Goal: Find specific page/section: Find specific page/section

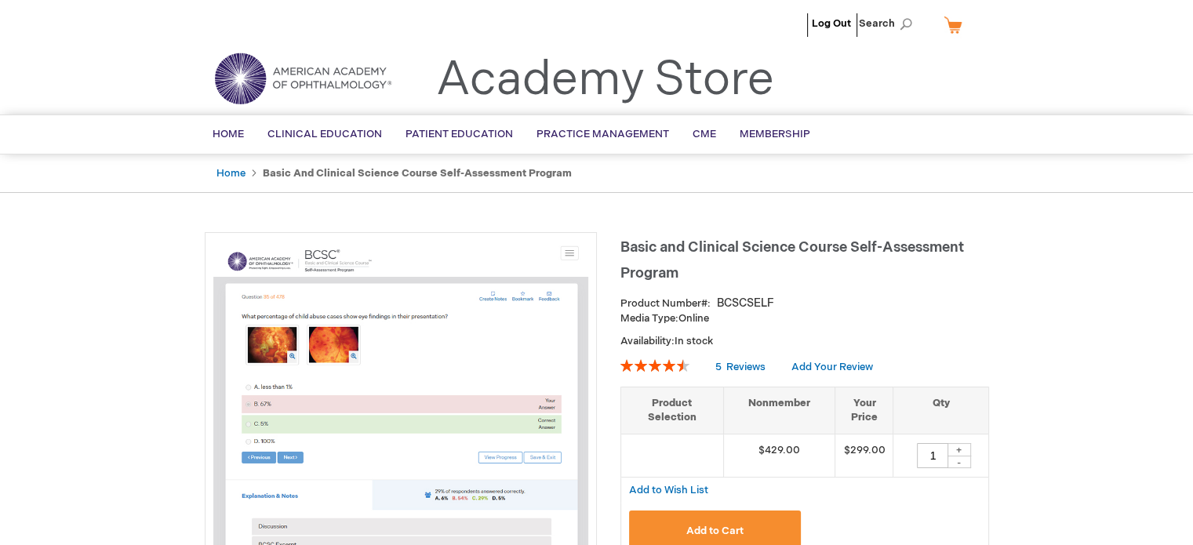
click at [948, 24] on link "My Cart" at bounding box center [960, 24] width 38 height 27
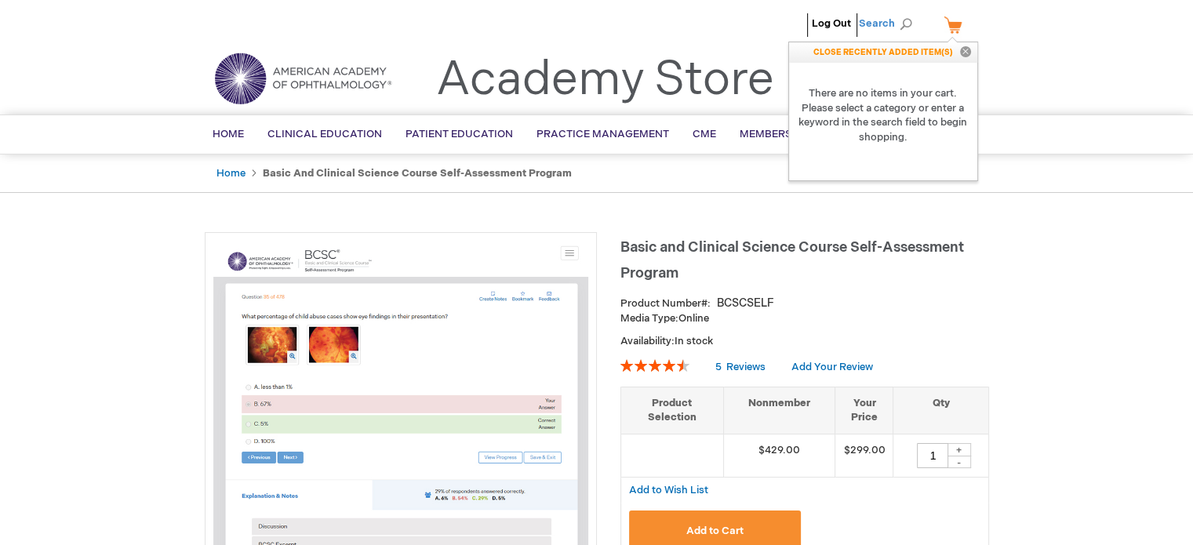
click at [886, 21] on span "Search" at bounding box center [889, 23] width 60 height 31
click at [707, 34] on ul "Log Out Search" at bounding box center [597, 27] width 808 height 55
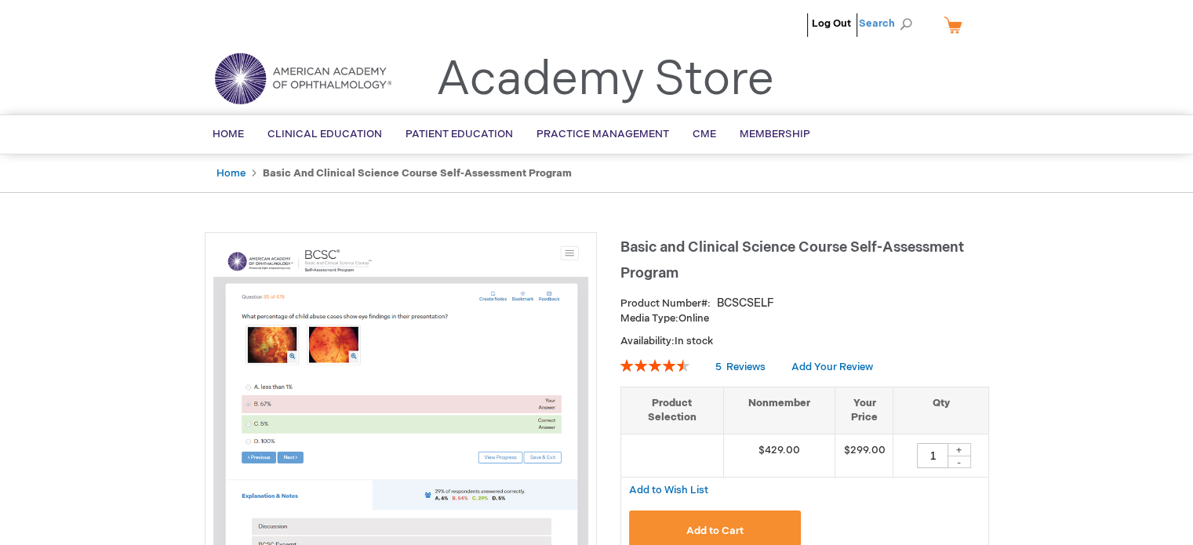
click at [885, 26] on span "Search" at bounding box center [889, 23] width 60 height 31
type input "Online"
click at [757, 100] on link "Online" at bounding box center [758, 97] width 31 height 15
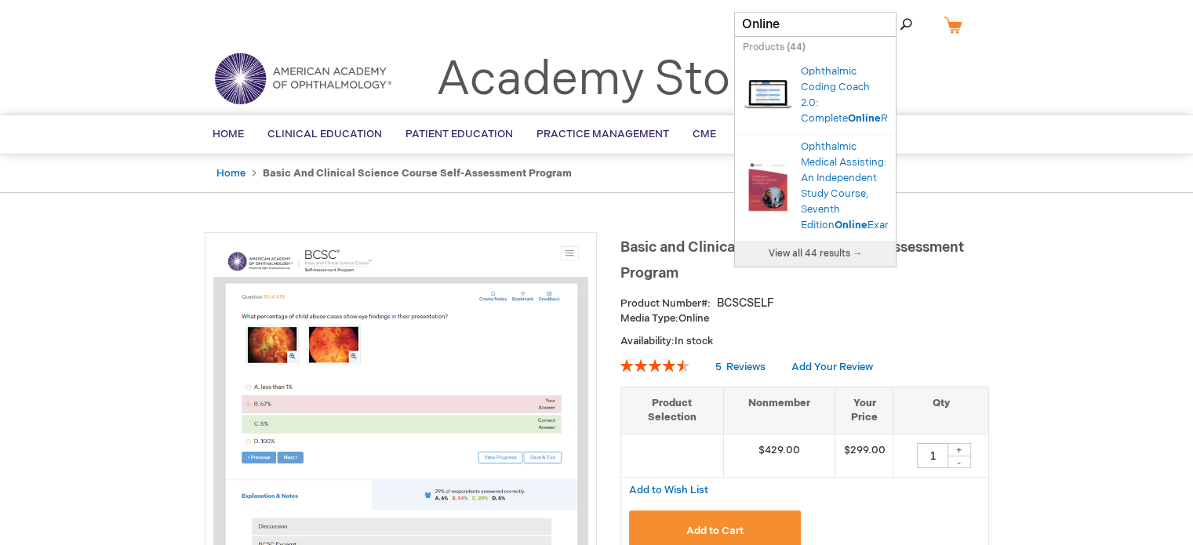
click at [697, 43] on ul "Log Out Search" at bounding box center [597, 27] width 808 height 55
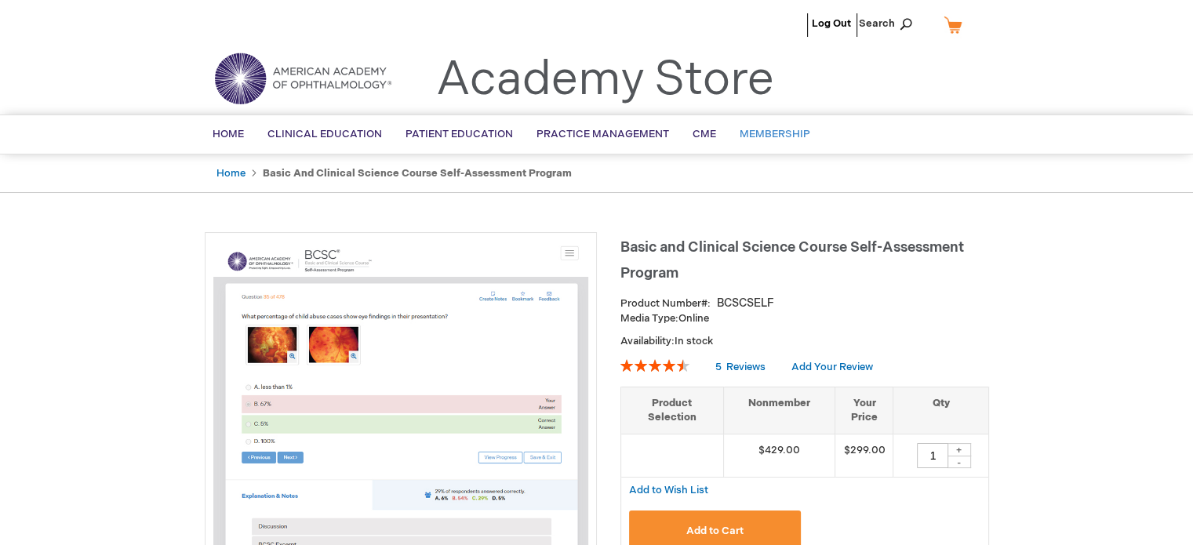
click at [741, 130] on span "Membership" at bounding box center [775, 134] width 71 height 13
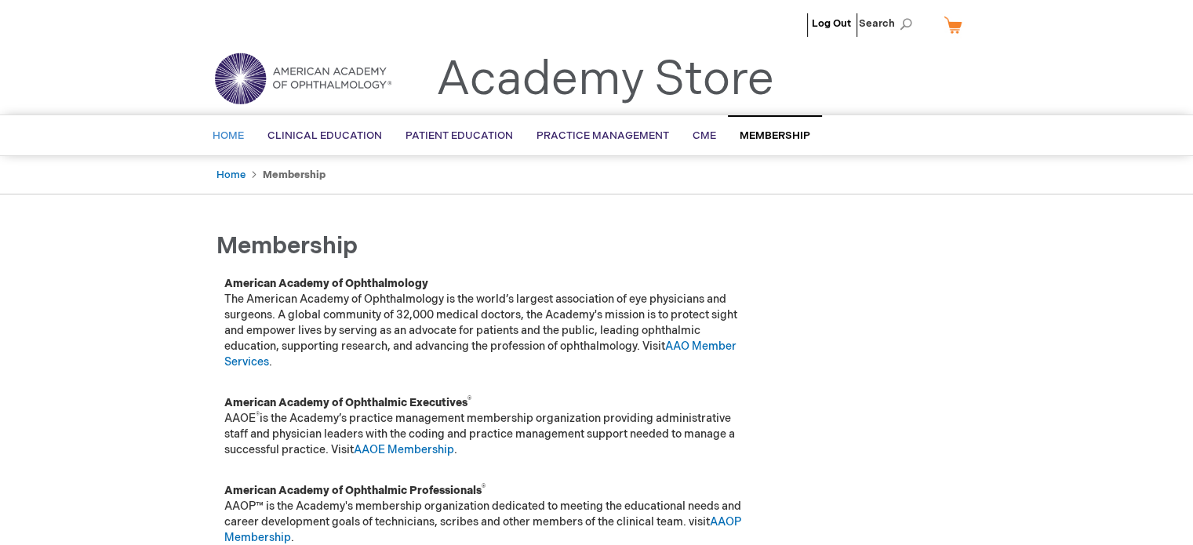
click at [216, 138] on span "Home" at bounding box center [228, 135] width 31 height 13
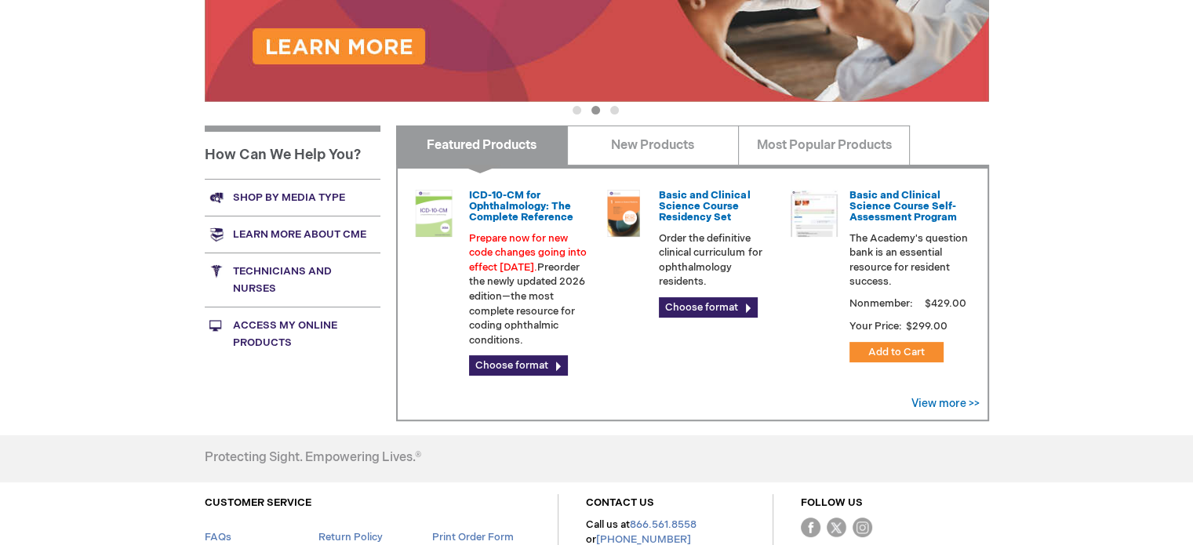
scroll to position [471, 0]
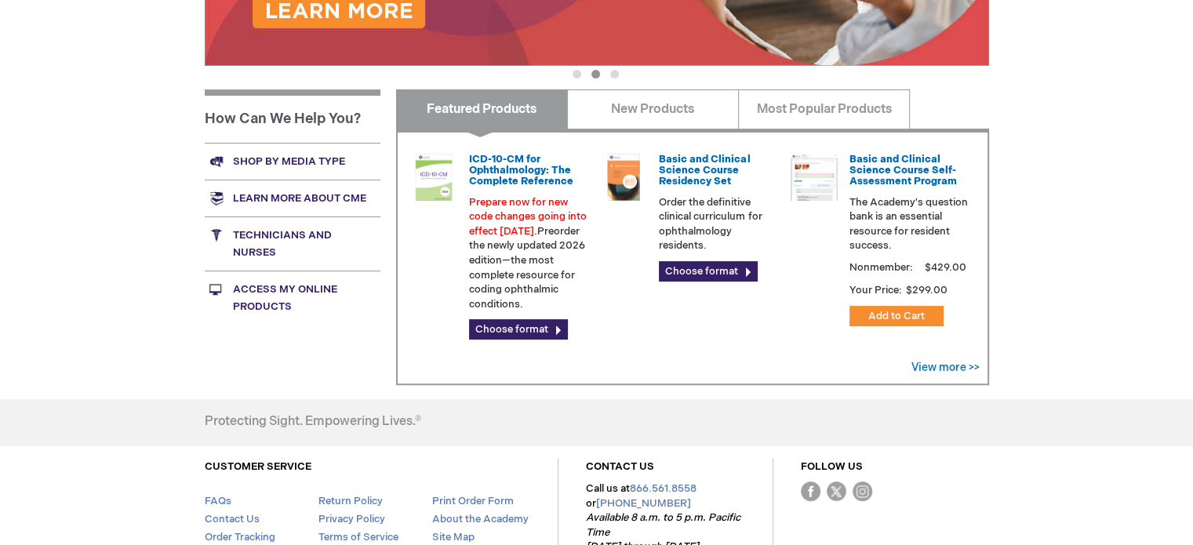
click at [285, 300] on link "Access My Online Products" at bounding box center [293, 298] width 176 height 54
